Goal: Obtain resource: Obtain resource

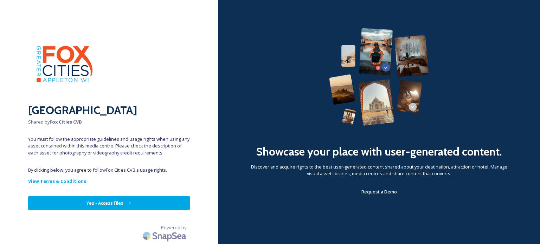
click at [83, 202] on button "Yes - Access Files" at bounding box center [109, 203] width 162 height 14
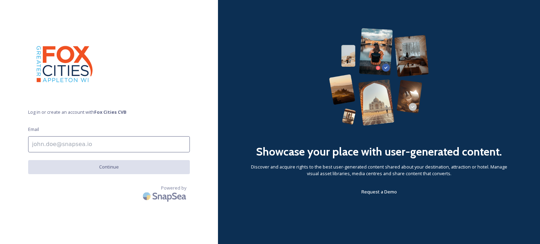
click at [87, 143] on input at bounding box center [109, 144] width 162 height 16
type input "info@mulberrylanefarmwi.com"
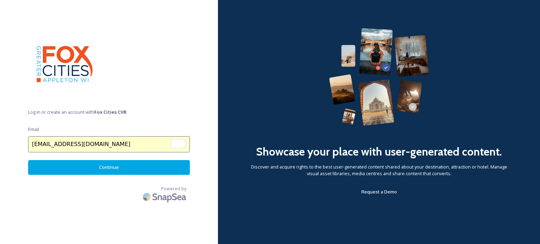
click at [105, 171] on button "Continue" at bounding box center [109, 167] width 162 height 14
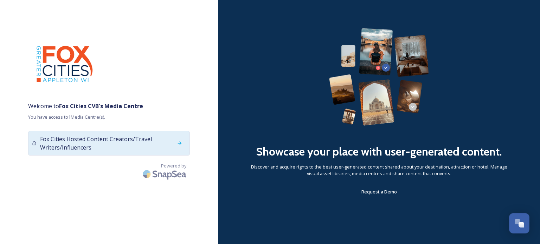
click at [119, 141] on span "Fox Cities Hosted Content Creators/Travel Writers/Influencers" at bounding box center [106, 143] width 133 height 17
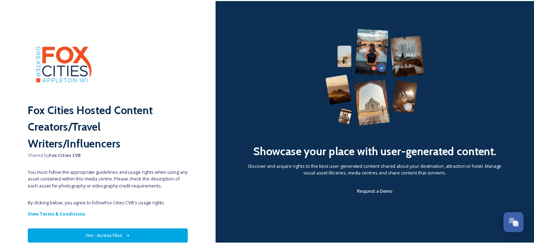
scroll to position [34, 0]
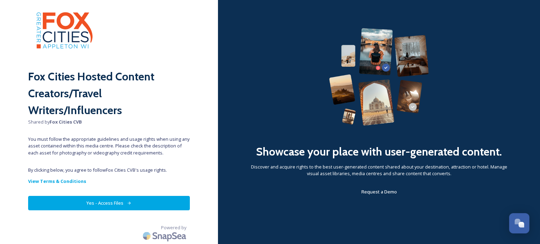
click at [128, 203] on icon at bounding box center [129, 203] width 5 height 5
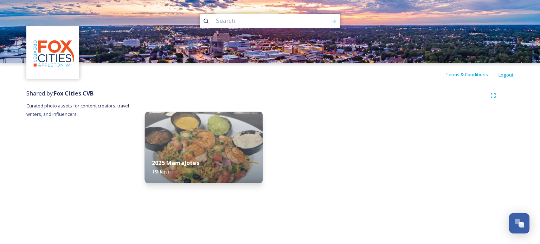
click at [209, 146] on img at bounding box center [204, 148] width 118 height 72
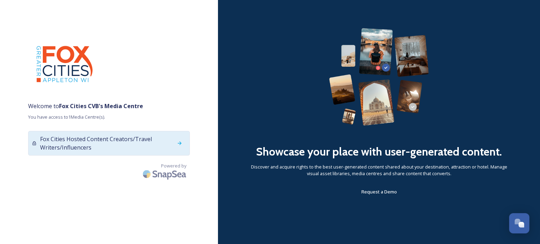
drag, startPoint x: 44, startPoint y: 141, endPoint x: 180, endPoint y: 143, distance: 136.0
click at [180, 143] on icon at bounding box center [180, 144] width 4 height 4
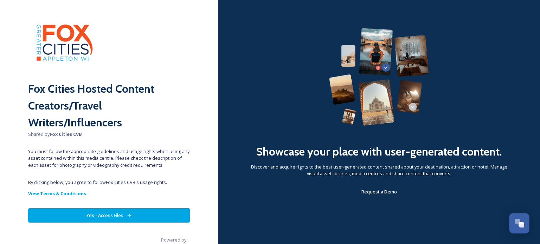
scroll to position [34, 0]
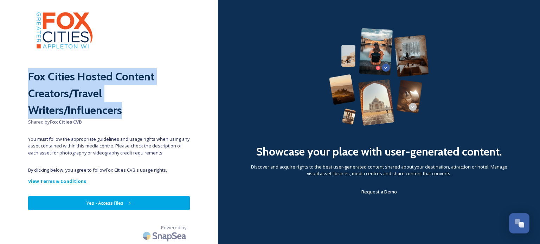
drag, startPoint x: 29, startPoint y: 76, endPoint x: 122, endPoint y: 113, distance: 100.3
click at [122, 113] on h2 "Fox Cities Hosted Content Creators/Travel Writers/Influencers" at bounding box center [109, 93] width 162 height 51
copy h2 "Fox Cities Hosted Content Creators/Travel Writers/Influencers"
click at [109, 203] on button "Yes - Access Files" at bounding box center [109, 203] width 162 height 14
